Goal: Subscribe to service/newsletter

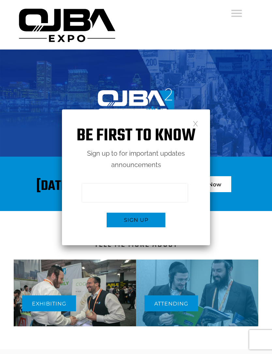
click at [243, 140] on img at bounding box center [136, 103] width 272 height 107
click at [239, 140] on img at bounding box center [136, 103] width 272 height 107
click at [209, 140] on div "Be first to know Sign up to for important updates announcements Sign me up for …" at bounding box center [136, 178] width 148 height 136
click at [256, 140] on img at bounding box center [136, 103] width 272 height 107
click at [217, 140] on img at bounding box center [136, 103] width 272 height 107
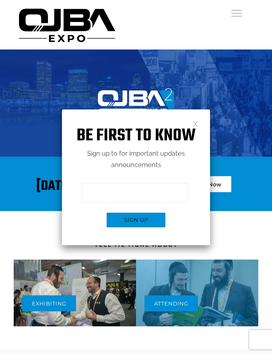
click at [256, 140] on img at bounding box center [136, 103] width 272 height 107
click at [245, 140] on img at bounding box center [136, 103] width 272 height 107
click at [228, 112] on img at bounding box center [136, 103] width 272 height 107
click at [253, 182] on div "August 13, 2025 BALTIMORE CONVENTION CENTER BALTIMORE, MD Register Now" at bounding box center [136, 186] width 235 height 30
